Goal: Check status: Check status

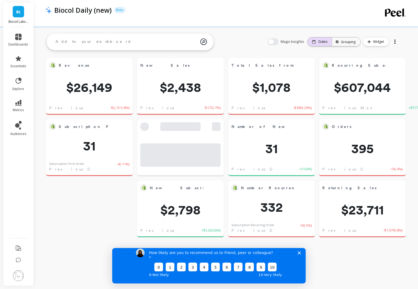
click at [322, 42] on p "Dates" at bounding box center [323, 42] width 9 height 4
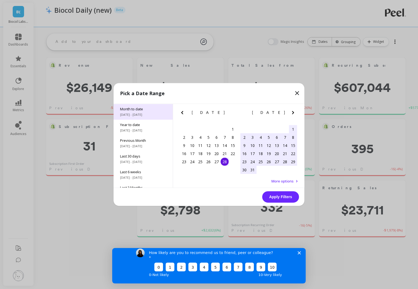
click at [135, 113] on span "[DATE] - [DATE]" at bounding box center [143, 115] width 46 height 4
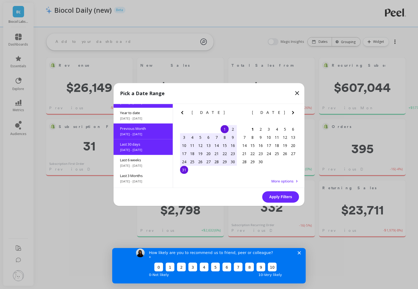
scroll to position [13, 0]
click at [225, 161] on div "29" at bounding box center [225, 162] width 8 height 8
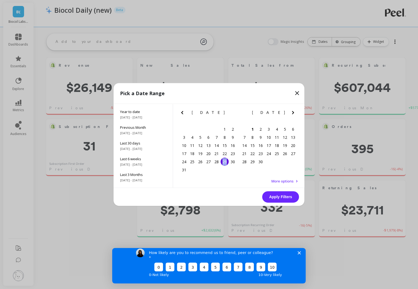
click at [225, 161] on div "29" at bounding box center [225, 162] width 8 height 8
click at [276, 194] on button "Apply Filters" at bounding box center [281, 196] width 37 height 11
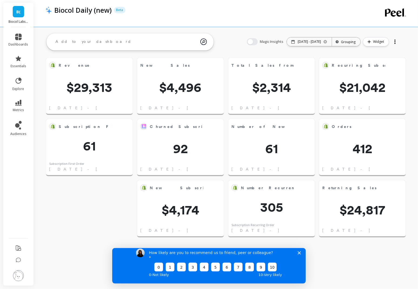
click at [300, 254] on icon "Close survey" at bounding box center [299, 252] width 3 height 3
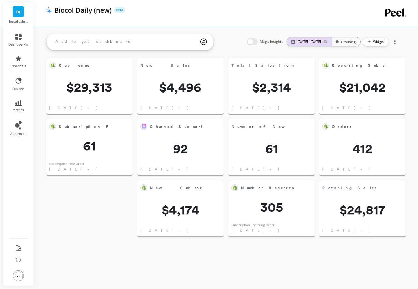
click at [307, 40] on p "[DATE] - [DATE]" at bounding box center [309, 42] width 23 height 4
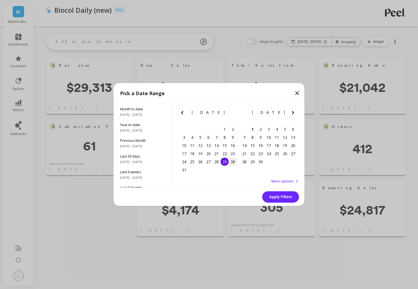
click at [230, 162] on div "30" at bounding box center [233, 162] width 8 height 8
click at [279, 197] on button "Apply Filters" at bounding box center [281, 196] width 37 height 11
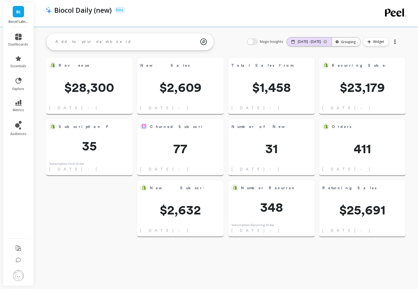
click at [312, 41] on p "[DATE] - [DATE]" at bounding box center [309, 42] width 23 height 4
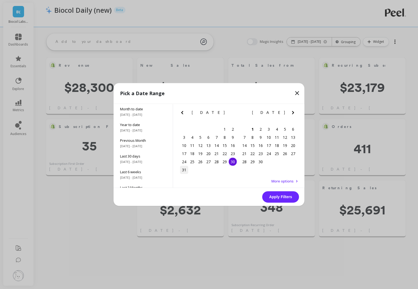
click at [185, 170] on div "31" at bounding box center [184, 170] width 8 height 8
click at [279, 194] on button "Apply Filters" at bounding box center [281, 196] width 37 height 11
